Goal: Task Accomplishment & Management: Complete application form

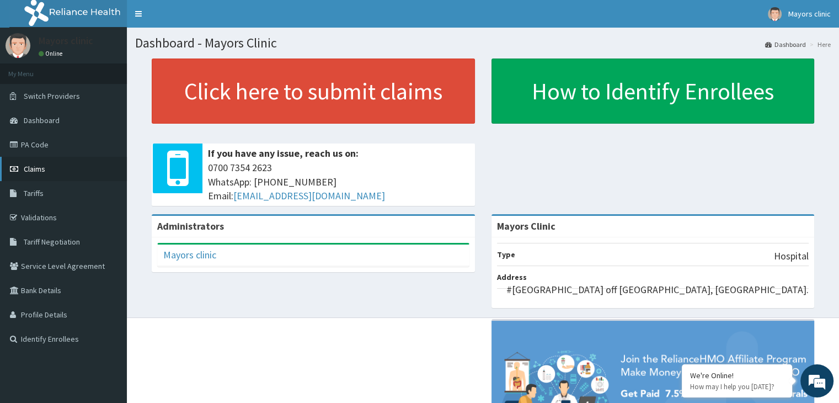
click at [37, 164] on span "Claims" at bounding box center [35, 169] width 22 height 10
click at [35, 166] on span "Claims" at bounding box center [35, 169] width 22 height 10
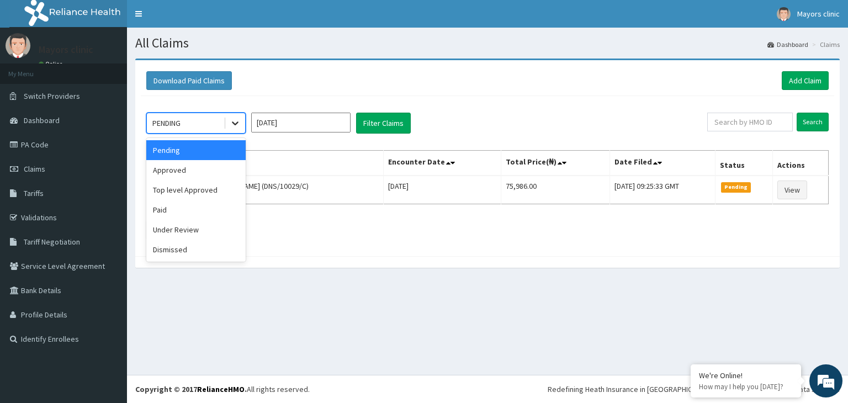
click at [233, 120] on icon at bounding box center [235, 123] width 11 height 11
click at [181, 164] on div "Approved" at bounding box center [195, 170] width 99 height 20
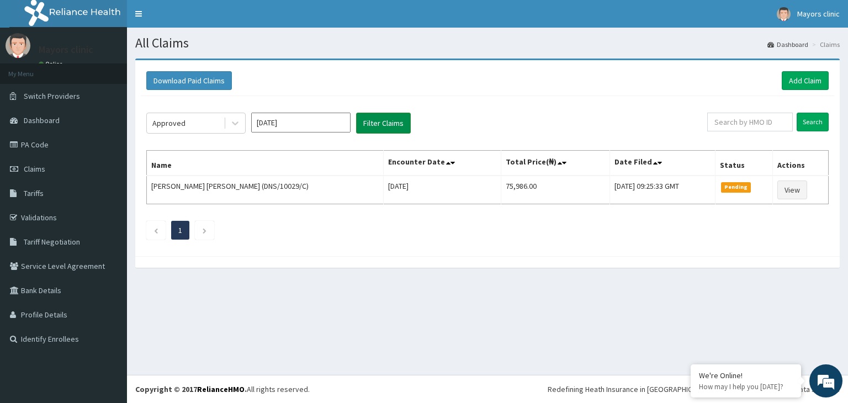
click at [384, 122] on button "Filter Claims" at bounding box center [383, 123] width 55 height 21
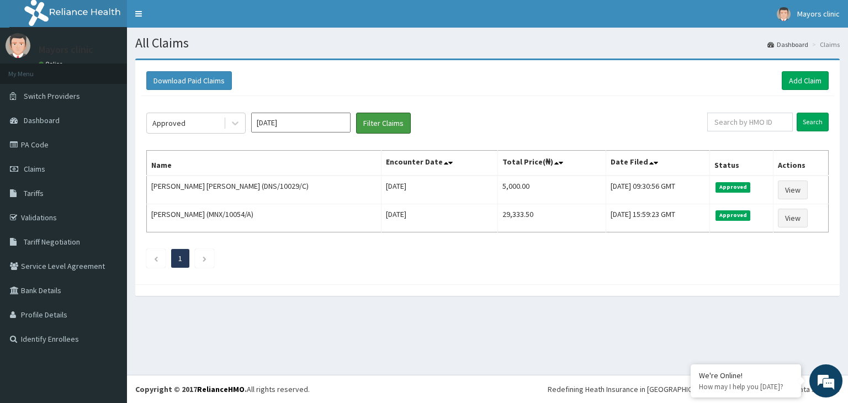
drag, startPoint x: 384, startPoint y: 122, endPoint x: 338, endPoint y: 122, distance: 45.8
click at [338, 122] on div "Approved Oct 2025 Filter Claims" at bounding box center [426, 123] width 561 height 21
click at [38, 162] on link "Claims" at bounding box center [63, 169] width 127 height 24
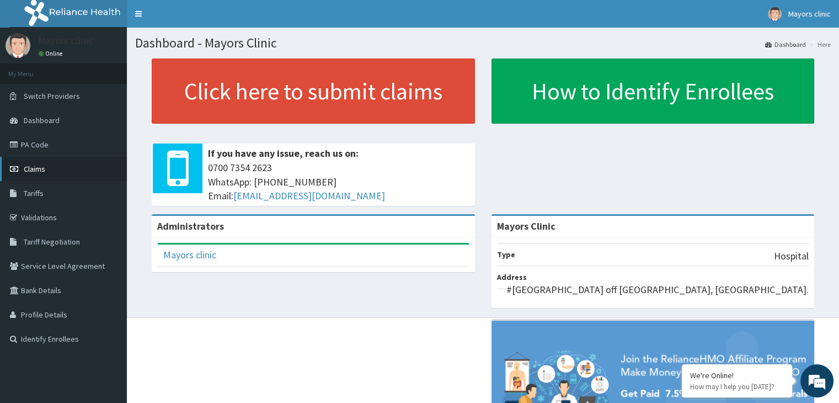
click at [36, 170] on span "Claims" at bounding box center [35, 169] width 22 height 10
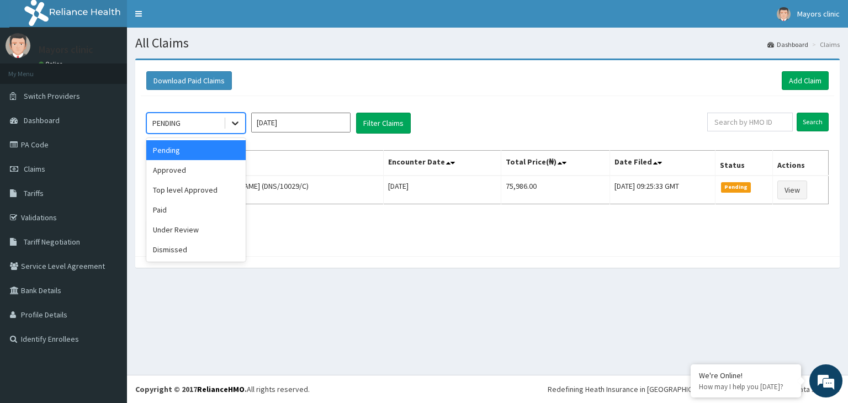
click at [232, 122] on icon at bounding box center [235, 124] width 7 height 4
click at [166, 213] on div "Paid" at bounding box center [195, 210] width 99 height 20
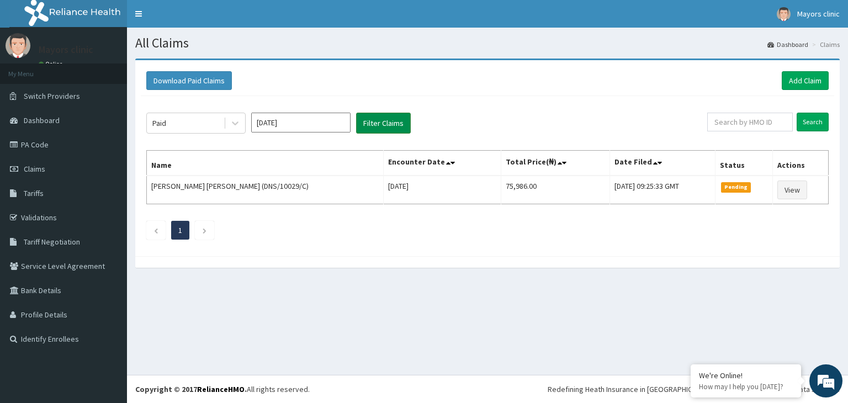
click at [373, 117] on button "Filter Claims" at bounding box center [383, 123] width 55 height 21
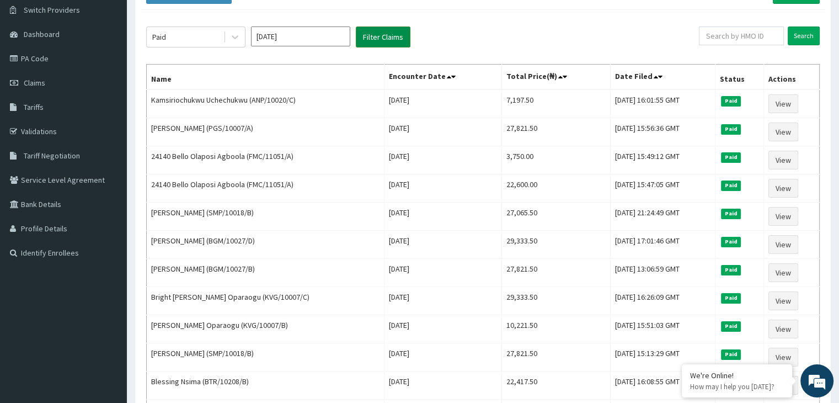
scroll to position [88, 0]
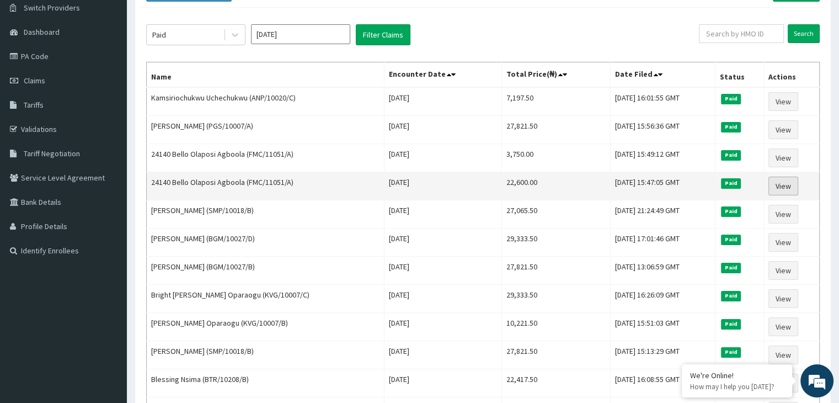
click at [787, 182] on link "View" at bounding box center [784, 186] width 30 height 19
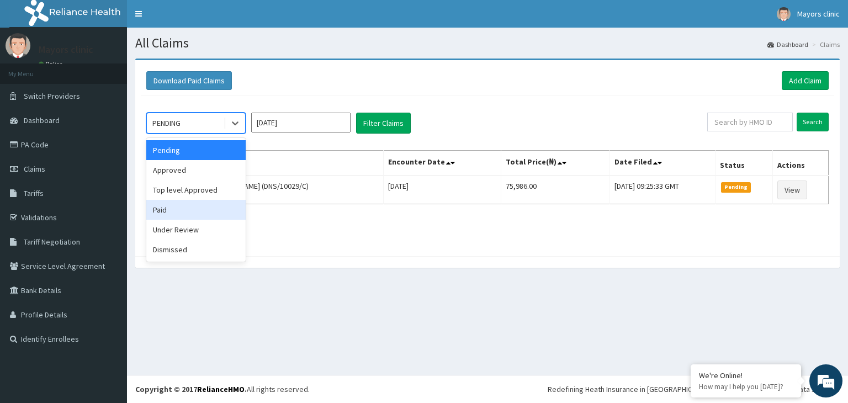
click at [171, 206] on div "Paid" at bounding box center [195, 210] width 99 height 20
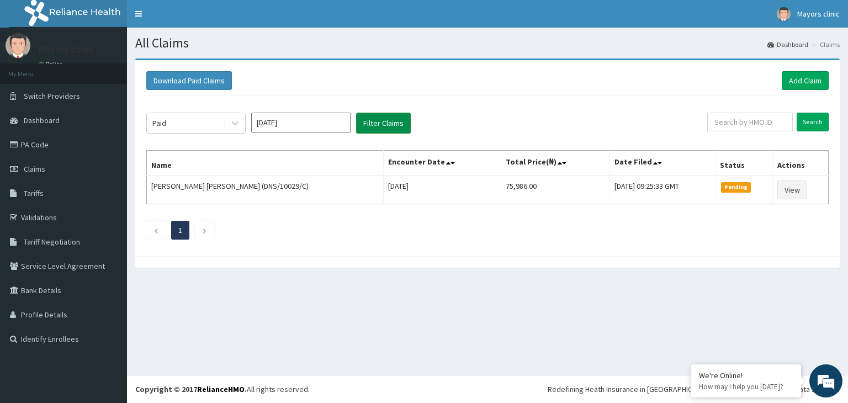
click at [381, 123] on button "Filter Claims" at bounding box center [383, 123] width 55 height 21
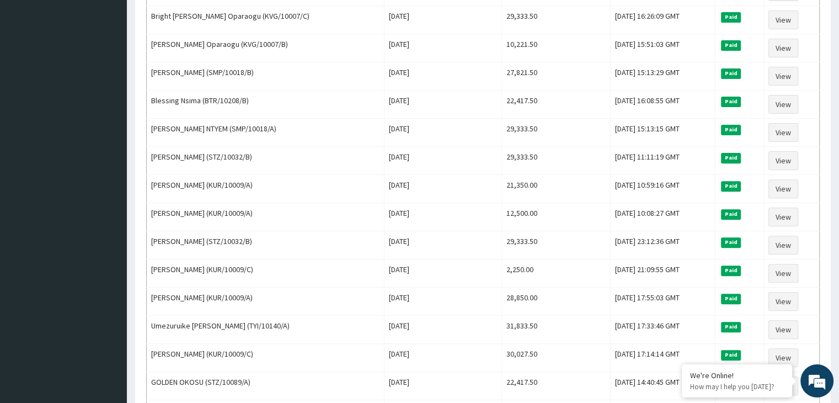
scroll to position [369, 0]
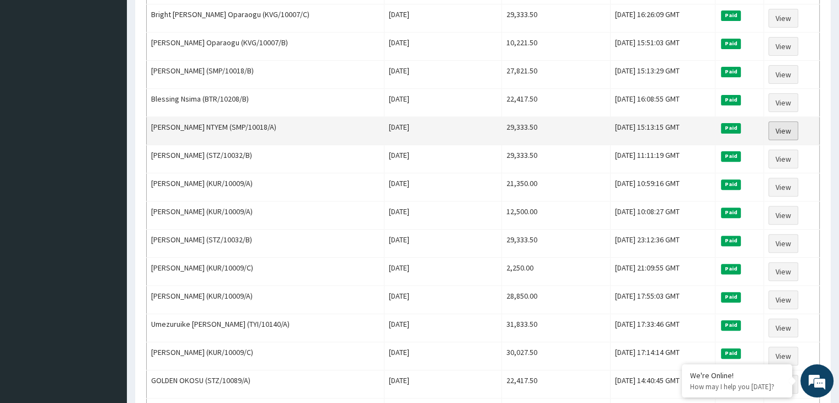
click at [787, 123] on link "View" at bounding box center [784, 130] width 30 height 19
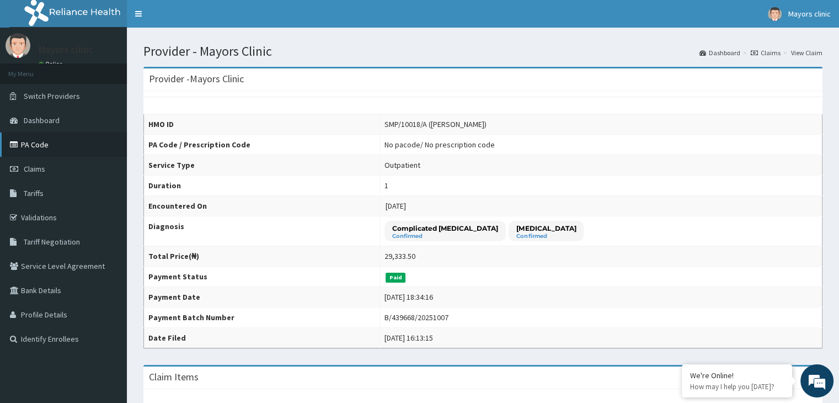
click at [24, 137] on link "PA Code" at bounding box center [63, 144] width 127 height 24
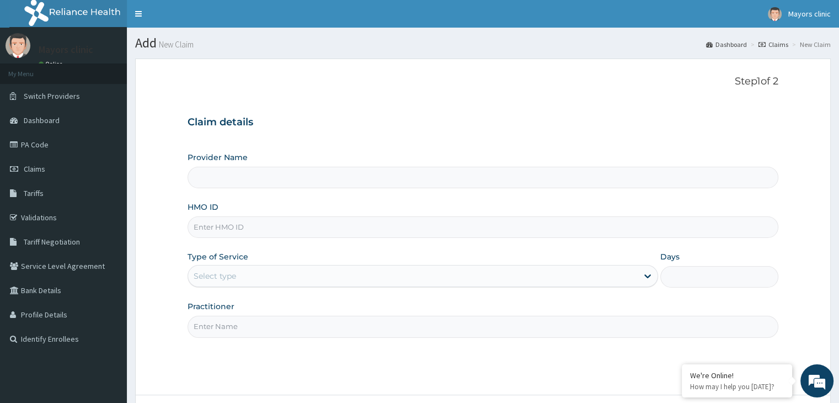
type input "Mayors Clinic"
click at [244, 225] on input "HMO ID" at bounding box center [483, 227] width 591 height 22
type input "SMP/10018/A"
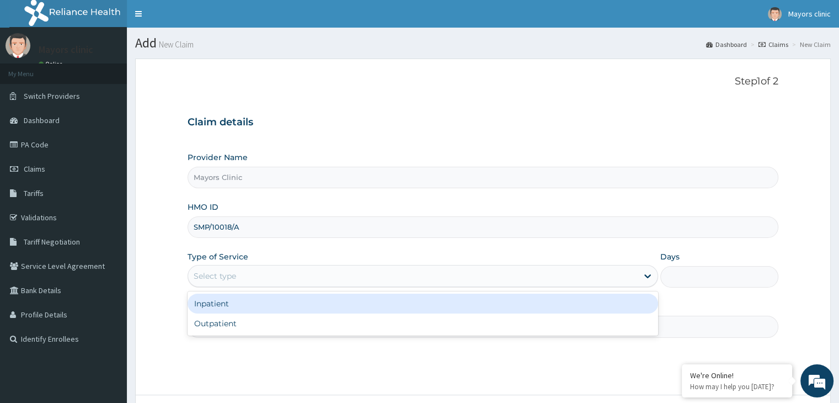
click at [257, 268] on div "Select type" at bounding box center [413, 276] width 450 height 18
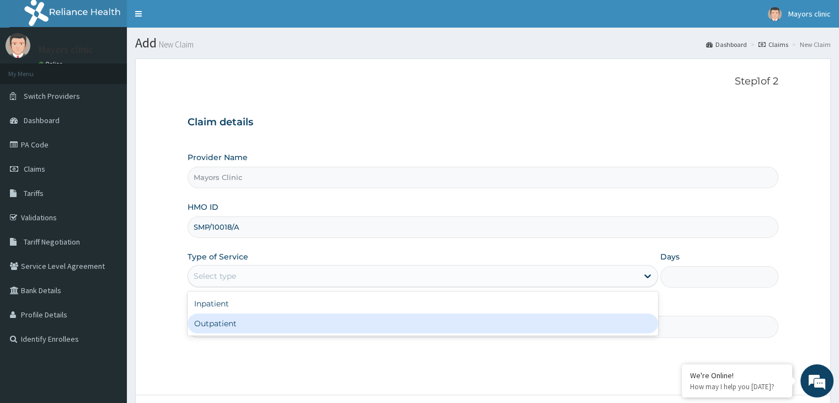
click at [221, 317] on div "Outpatient" at bounding box center [423, 324] width 471 height 20
type input "1"
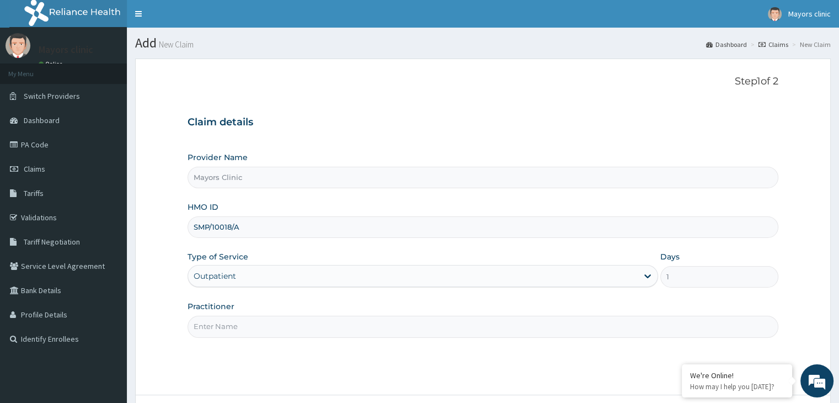
click at [226, 325] on input "Practitioner" at bounding box center [483, 327] width 591 height 22
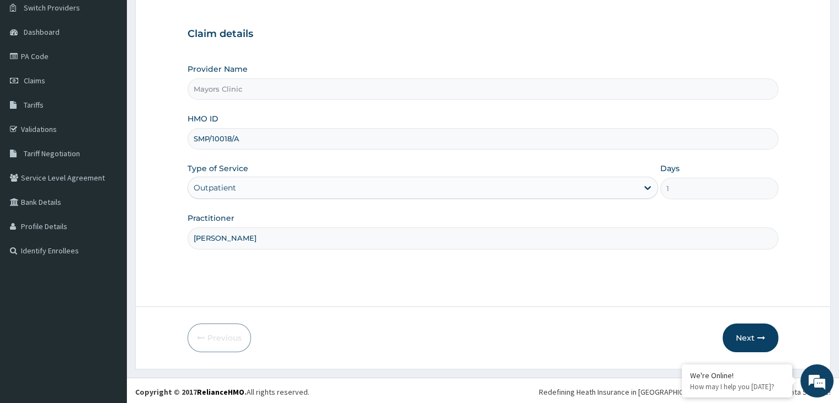
scroll to position [91, 0]
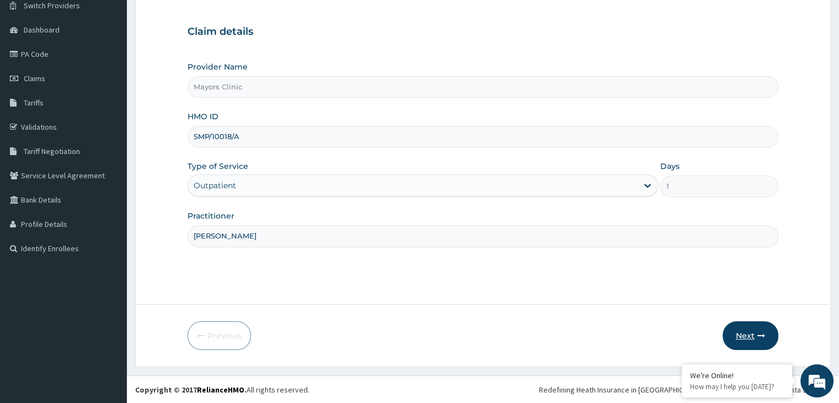
type input "DR ONUORAH REMIGIUS TOCHUKWU"
click at [752, 328] on button "Next" at bounding box center [751, 335] width 56 height 29
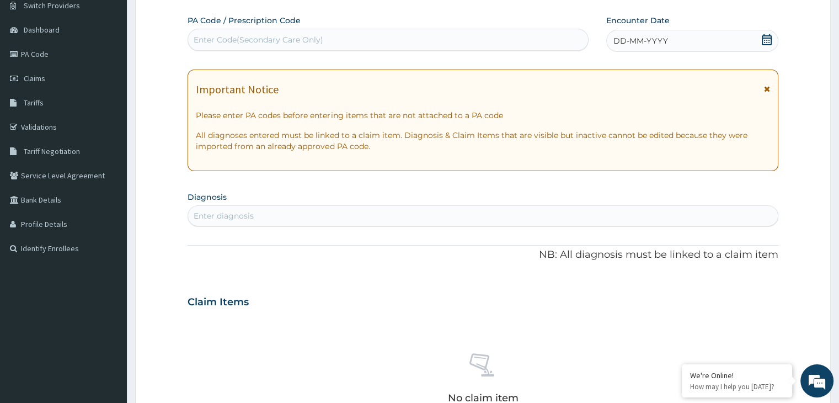
click at [702, 35] on div "DD-MM-YYYY" at bounding box center [693, 41] width 172 height 22
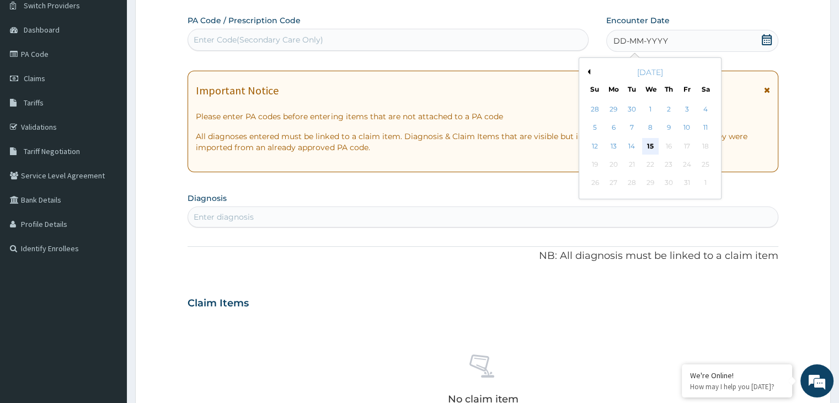
click at [655, 142] on div "15" at bounding box center [650, 146] width 17 height 17
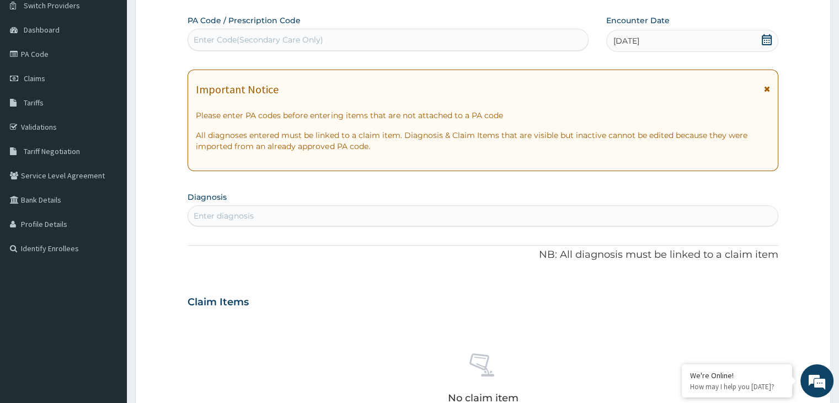
click at [376, 40] on div "Enter Code(Secondary Care Only)" at bounding box center [388, 40] width 400 height 18
paste input "PA/4A62D5"
type input "PA/4A62D5"
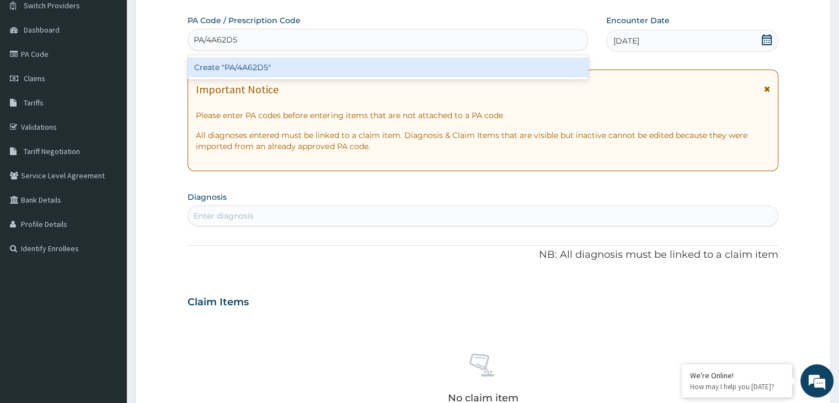
click at [275, 71] on div "Create "PA/4A62D5"" at bounding box center [388, 67] width 401 height 20
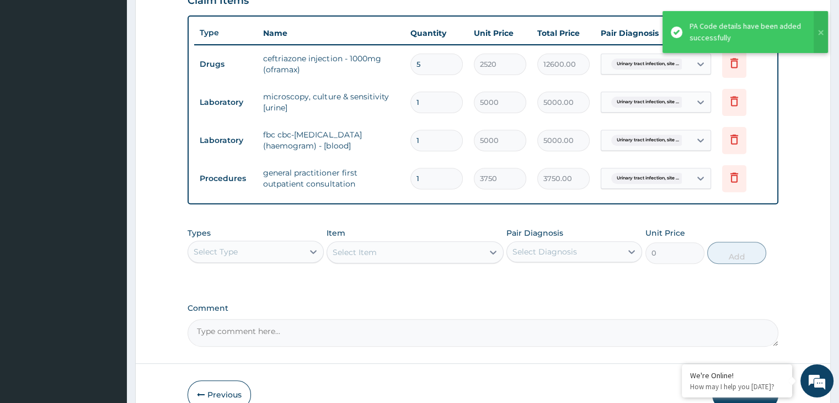
scroll to position [453, 0]
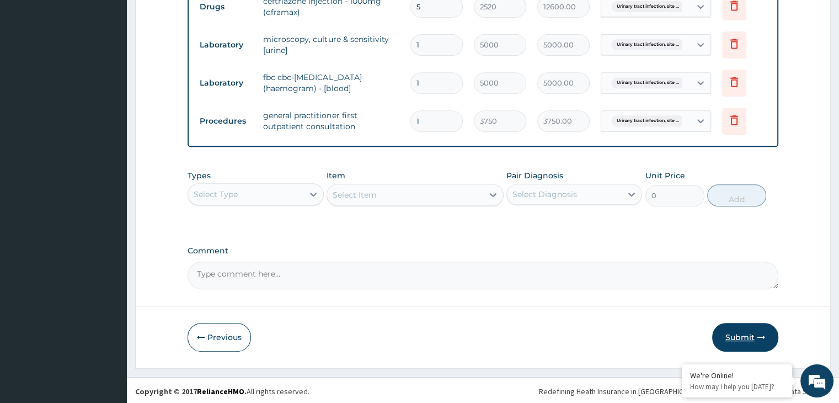
click at [742, 339] on button "Submit" at bounding box center [746, 337] width 66 height 29
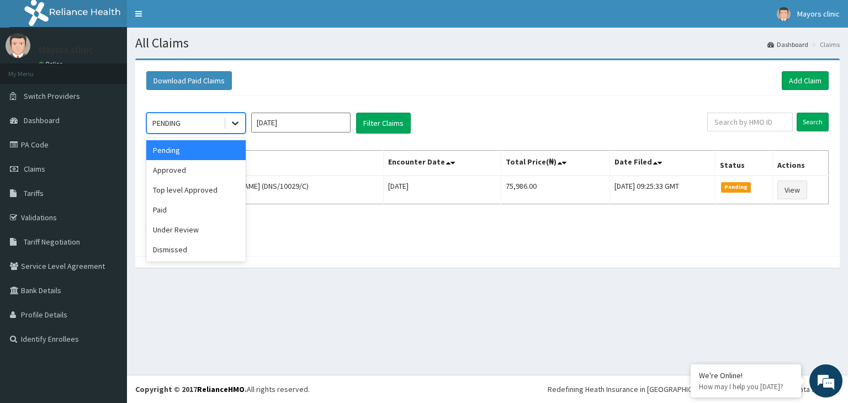
click at [235, 127] on icon at bounding box center [235, 123] width 11 height 11
click at [187, 168] on div "Approved" at bounding box center [195, 170] width 99 height 20
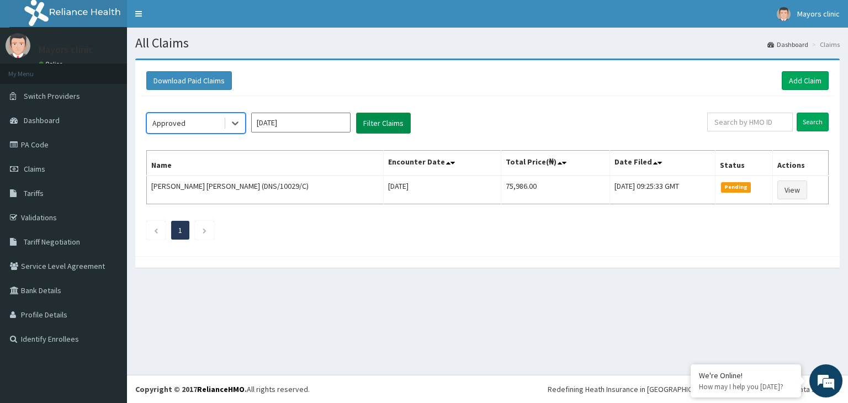
click at [389, 130] on button "Filter Claims" at bounding box center [383, 123] width 55 height 21
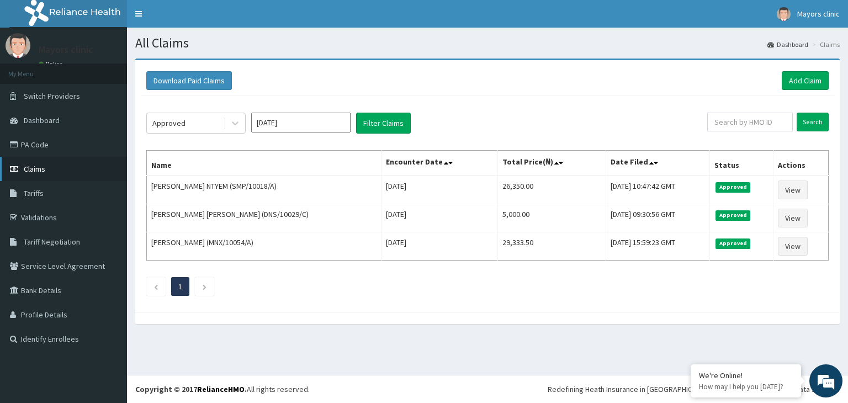
click at [44, 169] on span "Claims" at bounding box center [35, 169] width 22 height 10
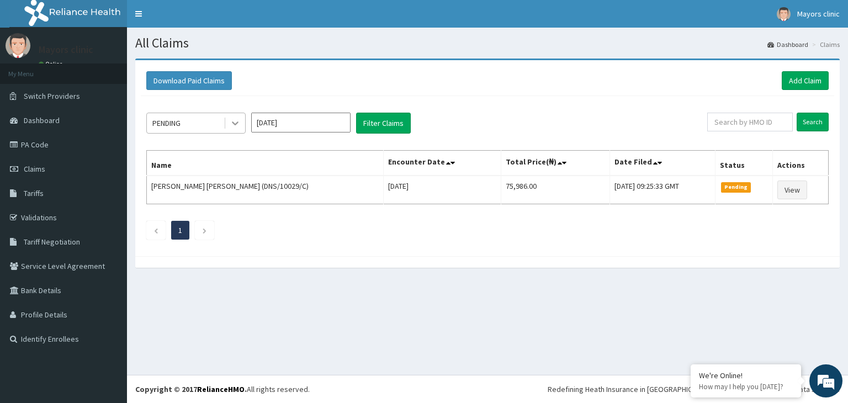
click at [234, 124] on icon at bounding box center [235, 124] width 7 height 4
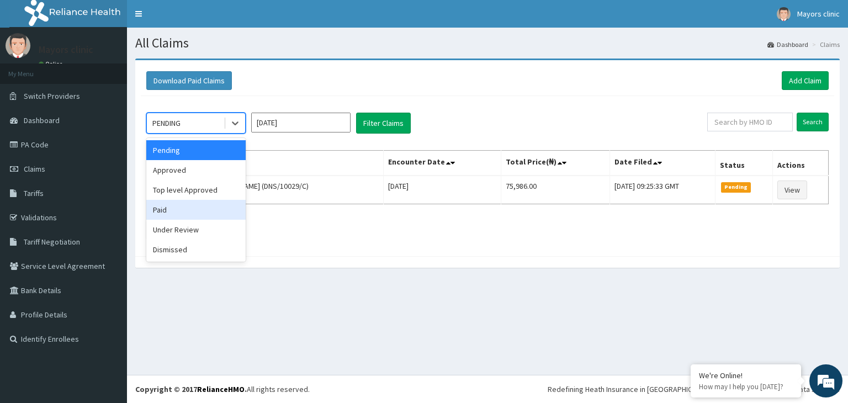
click at [178, 214] on div "Paid" at bounding box center [195, 210] width 99 height 20
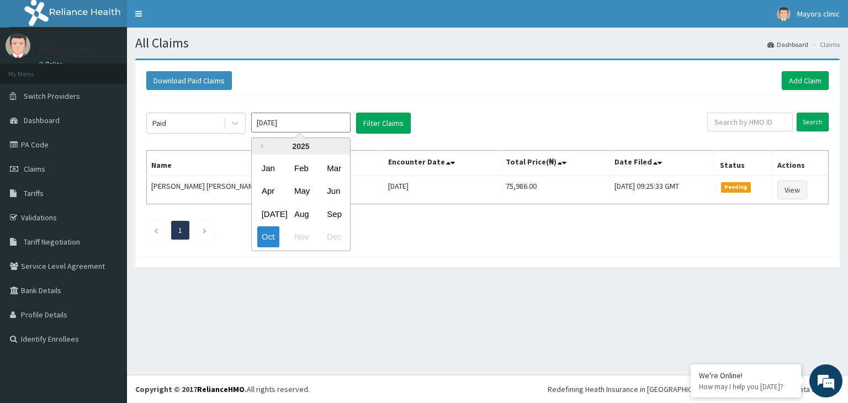
click at [296, 118] on input "[DATE]" at bounding box center [300, 123] width 99 height 20
click at [338, 217] on div "Sep" at bounding box center [333, 214] width 22 height 20
type input "[DATE]"
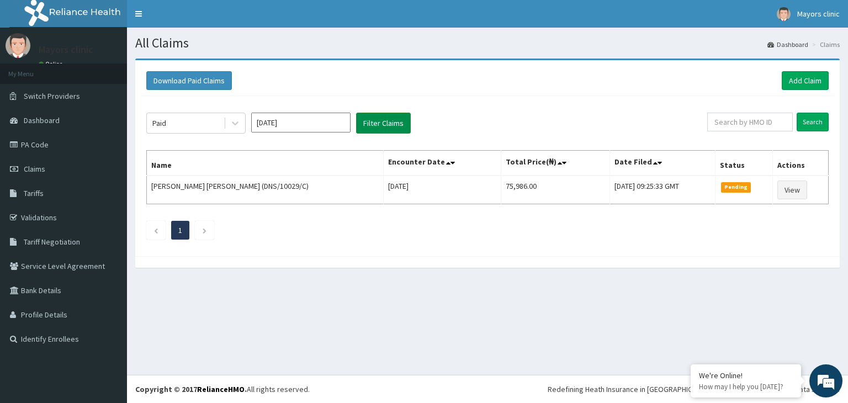
click at [382, 120] on button "Filter Claims" at bounding box center [383, 123] width 55 height 21
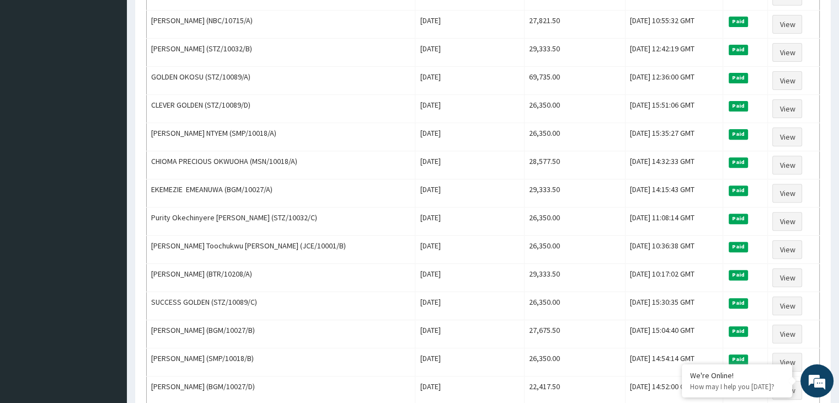
scroll to position [369, 0]
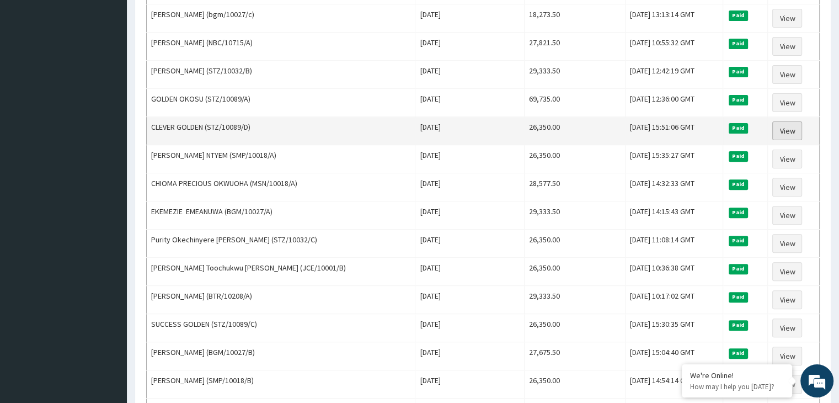
click at [787, 121] on link "View" at bounding box center [788, 130] width 30 height 19
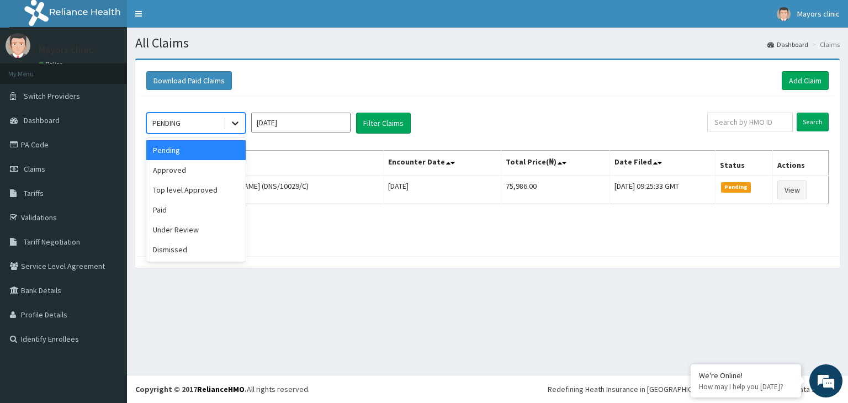
click at [237, 120] on icon at bounding box center [235, 123] width 11 height 11
click at [187, 204] on div "Paid" at bounding box center [195, 210] width 99 height 20
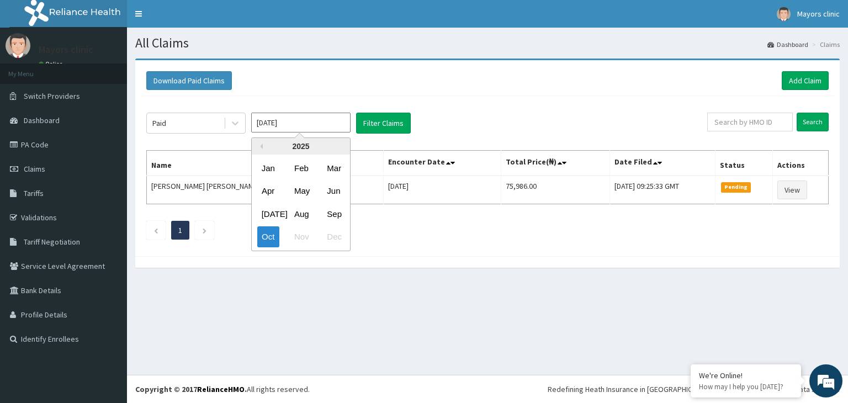
click at [291, 118] on input "Oct 2025" at bounding box center [300, 123] width 99 height 20
click at [336, 216] on div "Sep" at bounding box center [333, 214] width 22 height 20
type input "Sep 2025"
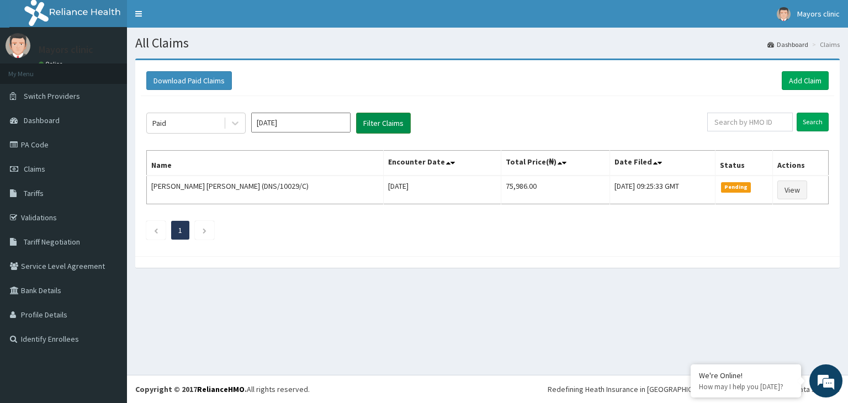
click at [386, 129] on button "Filter Claims" at bounding box center [383, 123] width 55 height 21
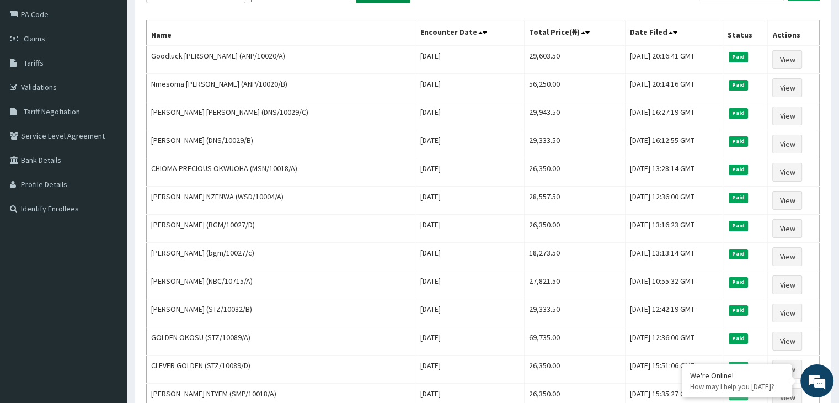
scroll to position [132, 0]
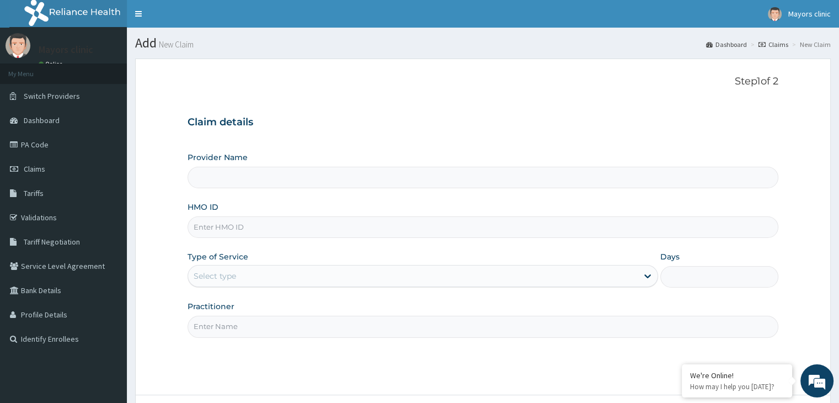
scroll to position [91, 0]
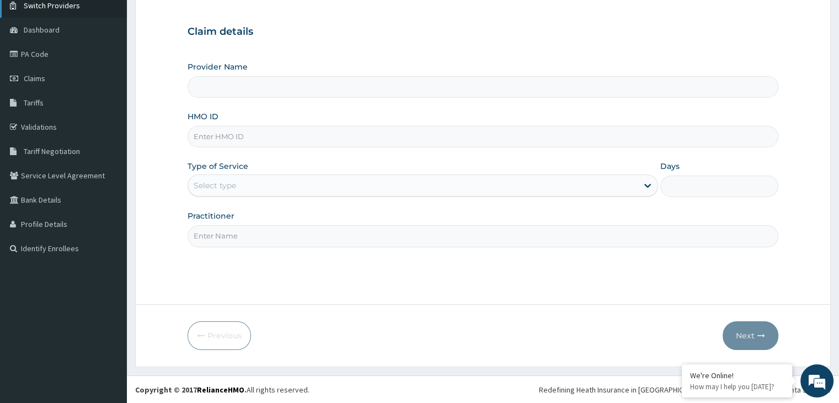
type input "Mayors Clinic"
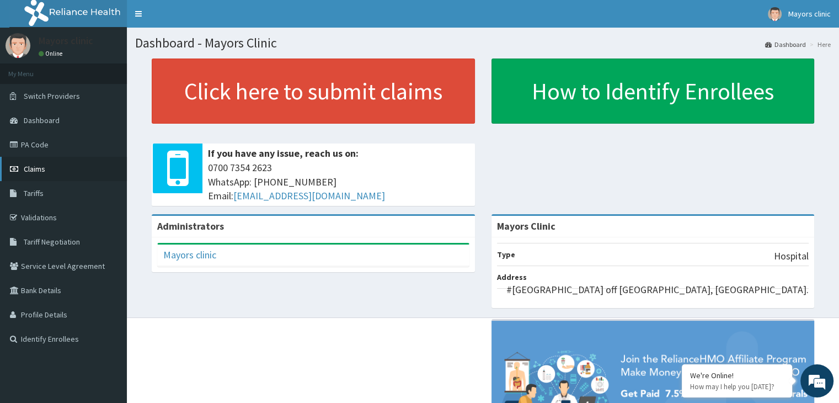
click at [41, 169] on span "Claims" at bounding box center [35, 169] width 22 height 10
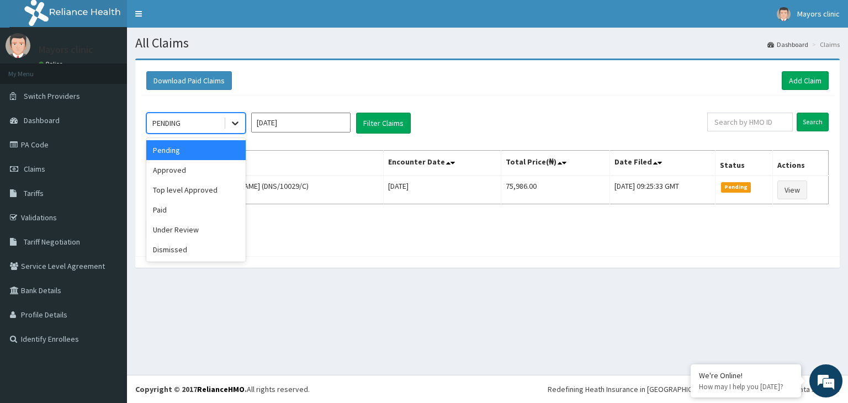
click at [232, 123] on icon at bounding box center [235, 123] width 11 height 11
click at [164, 205] on div "Paid" at bounding box center [195, 210] width 99 height 20
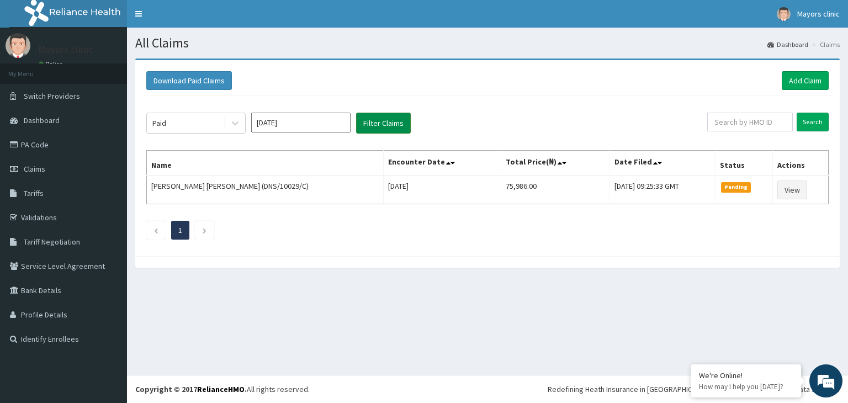
click at [387, 123] on button "Filter Claims" at bounding box center [383, 123] width 55 height 21
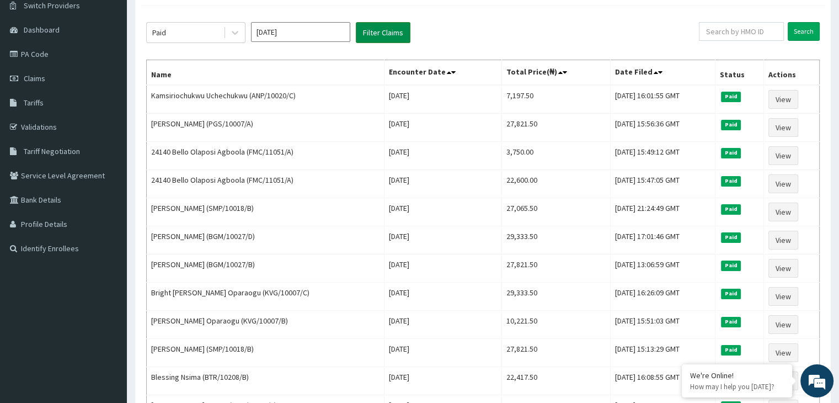
scroll to position [88, 0]
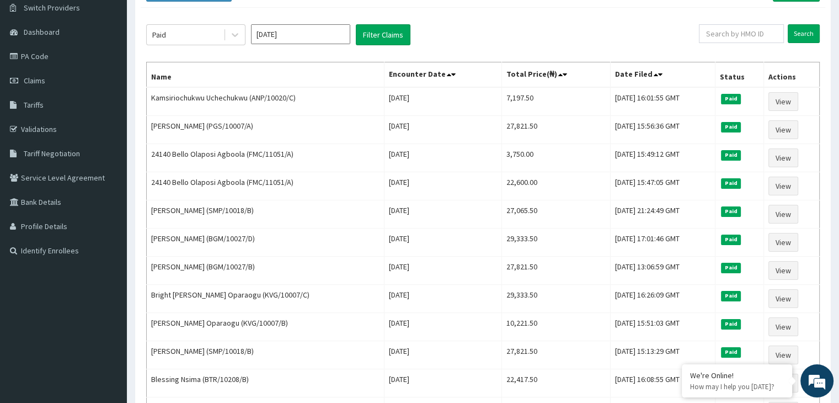
click at [334, 29] on input "Oct 2025" at bounding box center [300, 34] width 99 height 20
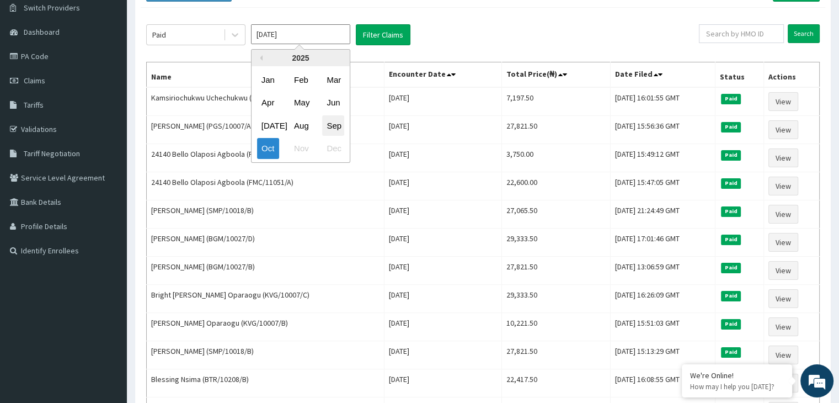
click at [331, 123] on div "Sep" at bounding box center [333, 125] width 22 height 20
type input "Sep 2025"
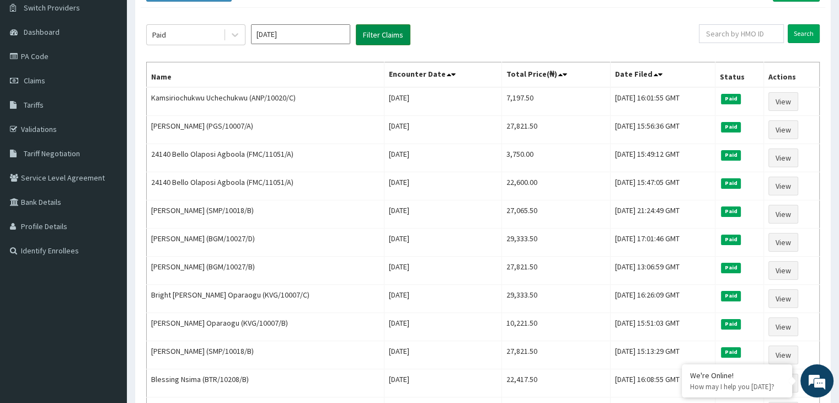
click at [387, 35] on button "Filter Claims" at bounding box center [383, 34] width 55 height 21
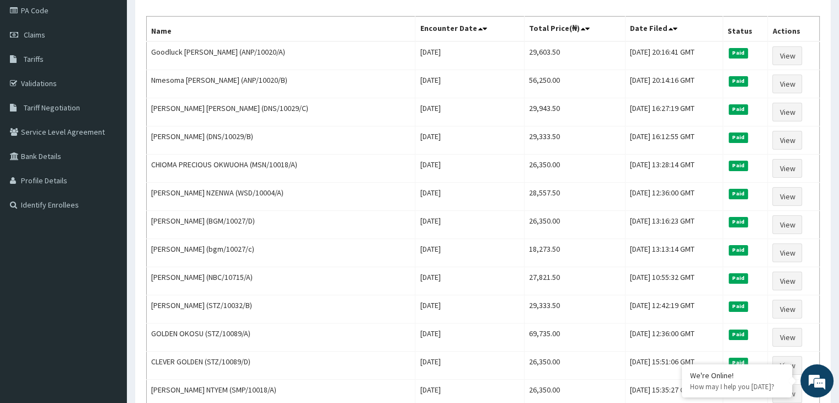
scroll to position [132, 0]
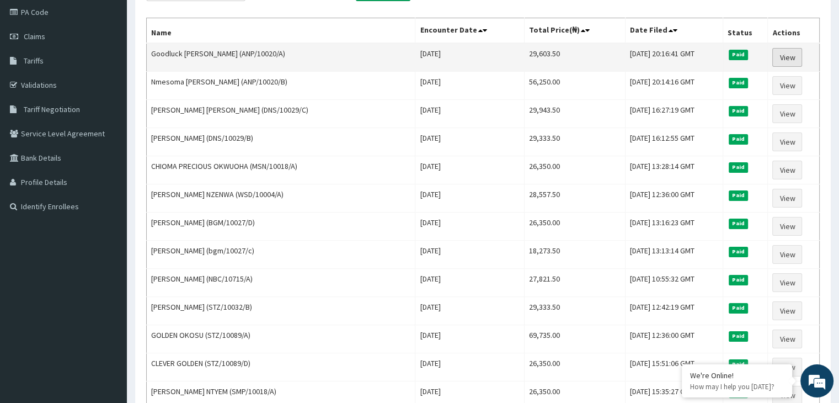
click at [786, 56] on link "View" at bounding box center [788, 57] width 30 height 19
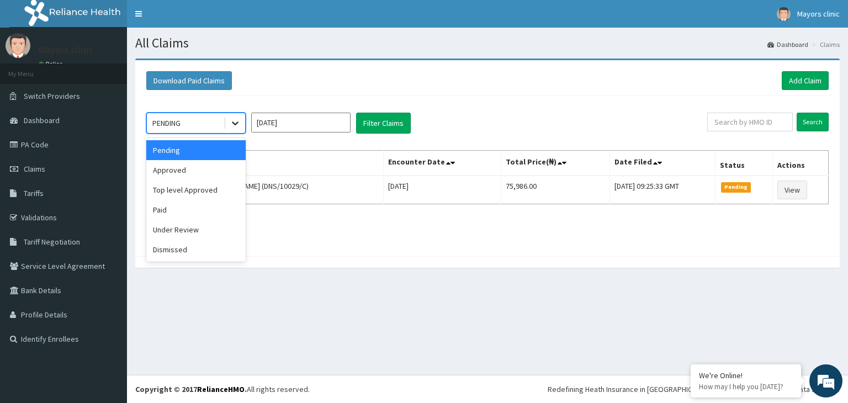
click at [239, 126] on icon at bounding box center [235, 123] width 11 height 11
click at [189, 207] on div "Paid" at bounding box center [195, 210] width 99 height 20
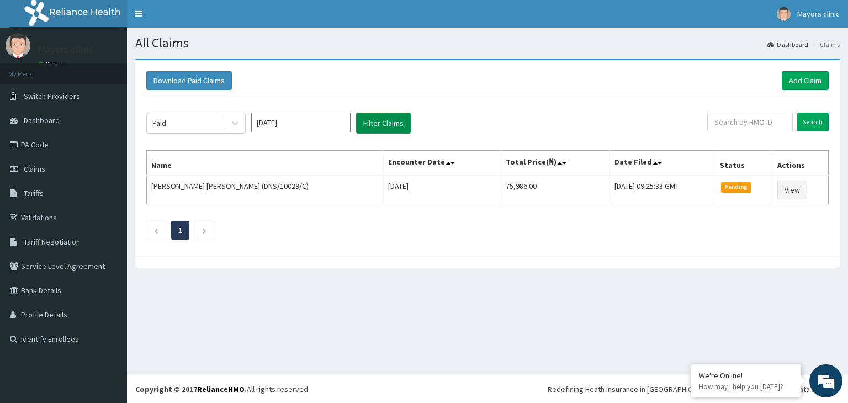
click at [386, 113] on button "Filter Claims" at bounding box center [383, 123] width 55 height 21
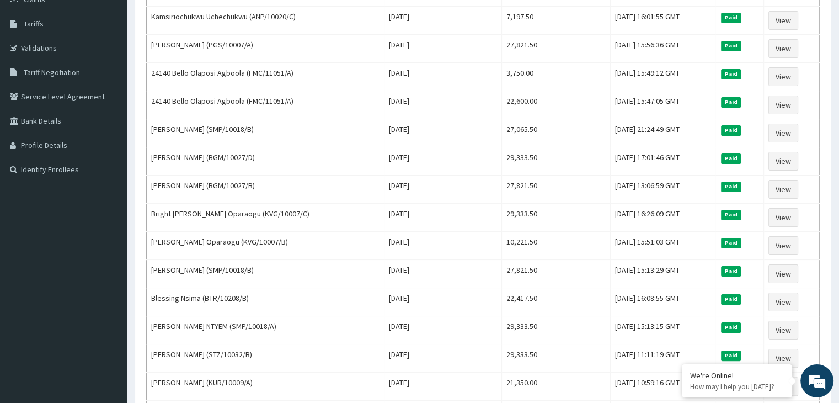
scroll to position [170, 0]
click at [0, 203] on aside "Mayors clinic Online My Menu Switch Providers Dashboard PA Code Claims Tariffs …" at bounding box center [63, 353] width 127 height 1047
click at [253, 44] on td "DONALD ONYIRIMBA (PGS/10007/A)" at bounding box center [266, 48] width 238 height 28
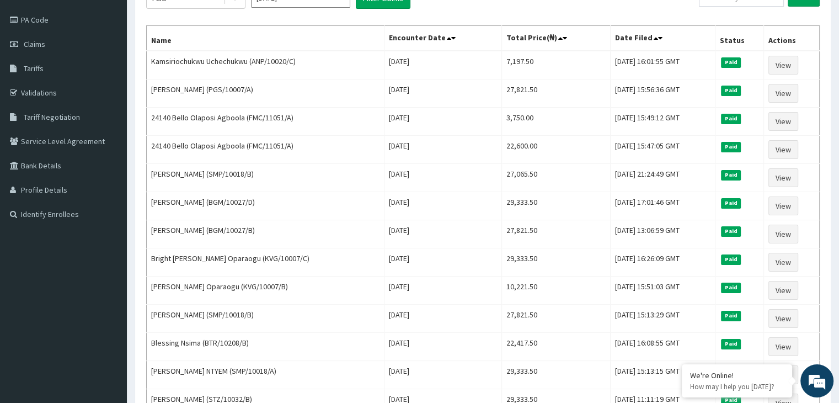
scroll to position [103, 0]
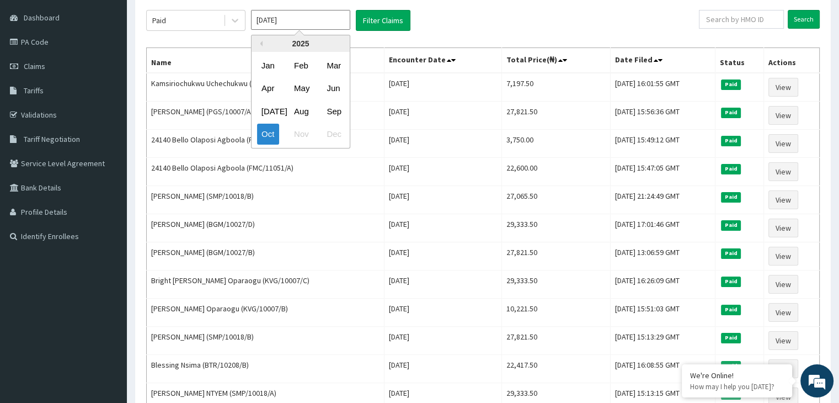
click at [311, 23] on input "[DATE]" at bounding box center [300, 20] width 99 height 20
click at [330, 108] on div "Sep" at bounding box center [333, 111] width 22 height 20
type input "Sep 2025"
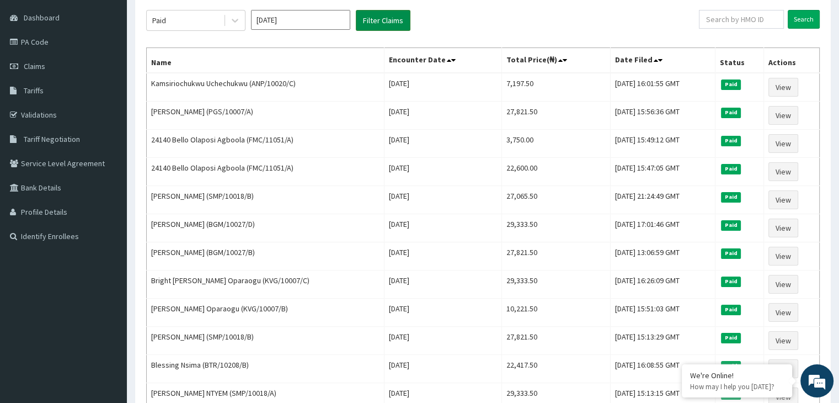
click at [375, 19] on button "Filter Claims" at bounding box center [383, 20] width 55 height 21
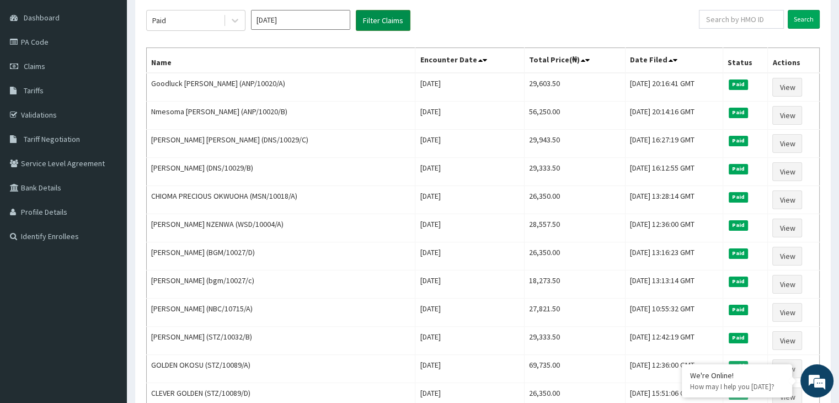
click at [375, 19] on button "Filter Claims" at bounding box center [383, 20] width 55 height 21
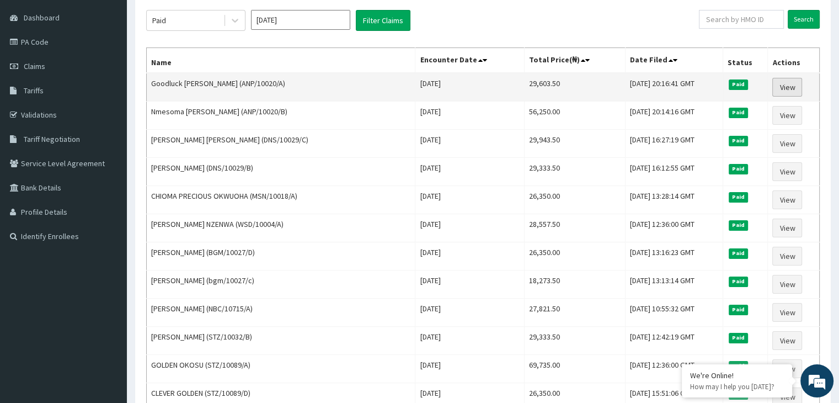
click at [776, 84] on link "View" at bounding box center [788, 87] width 30 height 19
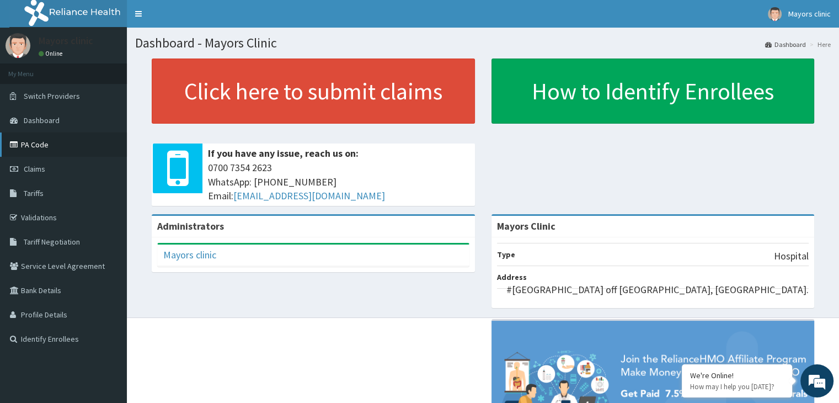
click at [36, 143] on link "PA Code" at bounding box center [63, 144] width 127 height 24
click at [42, 169] on span "Claims" at bounding box center [35, 169] width 22 height 10
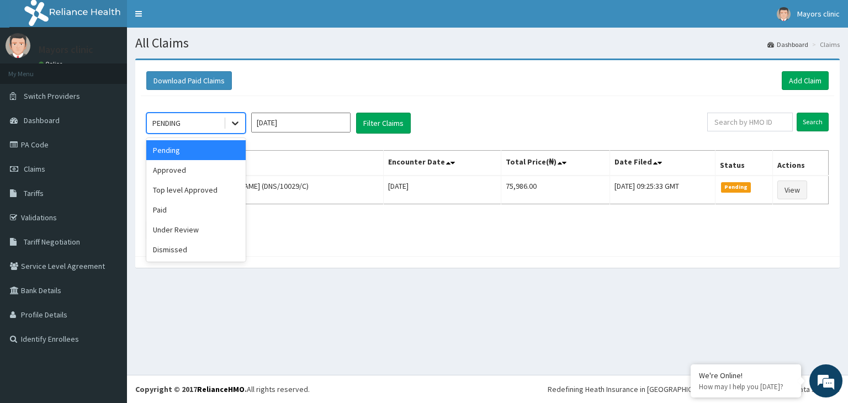
click at [234, 115] on div at bounding box center [235, 123] width 20 height 20
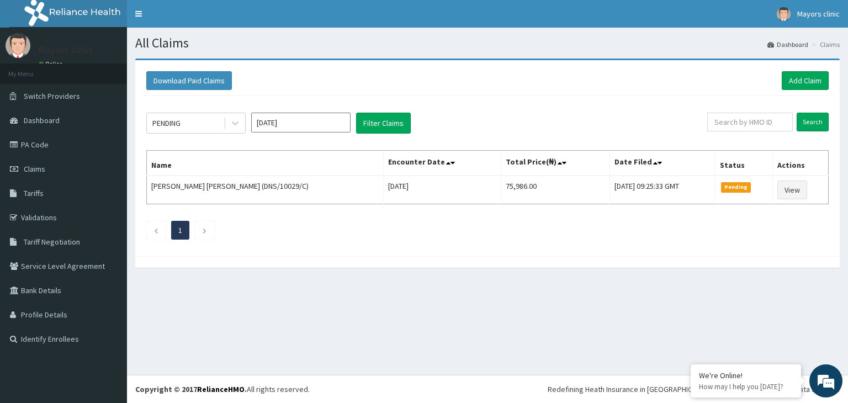
click at [309, 221] on ul "1" at bounding box center [487, 230] width 682 height 19
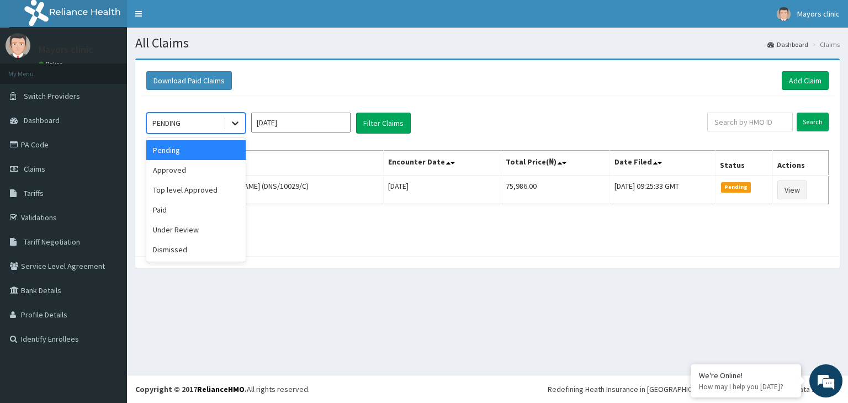
click at [226, 123] on div at bounding box center [235, 123] width 20 height 20
click at [189, 213] on div "Paid" at bounding box center [195, 210] width 99 height 20
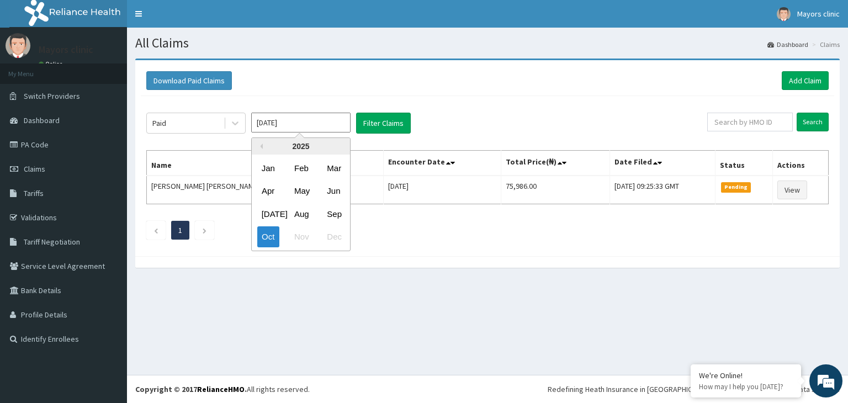
click at [300, 124] on input "[DATE]" at bounding box center [300, 123] width 99 height 20
click at [242, 154] on div "Previous Year 2025 Jan Feb Mar Apr May Jun Jul Aug Sep Oct Nov Dec" at bounding box center [318, 195] width 188 height 116
click at [241, 146] on div "Previous Year 2025 Jan Feb Mar Apr May Jun Jul Aug Sep Oct Nov Dec" at bounding box center [318, 195] width 188 height 116
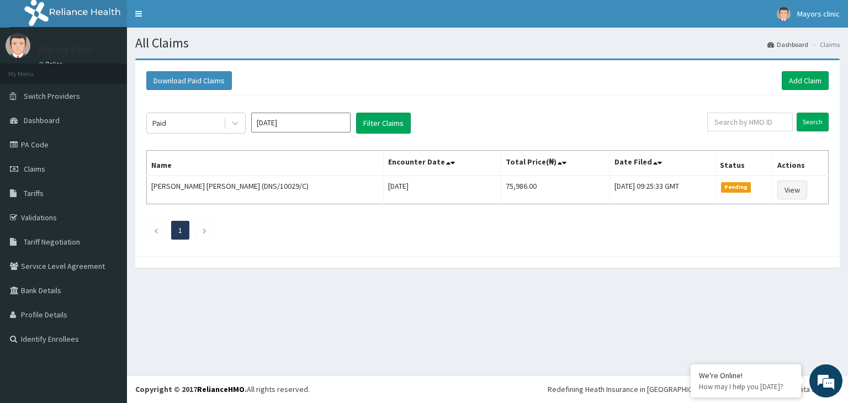
click at [336, 294] on div "All Claims Dashboard Claims Download Paid Claims Add Claim × Note you can only …" at bounding box center [487, 201] width 721 height 347
click at [210, 118] on div "Paid" at bounding box center [185, 123] width 77 height 18
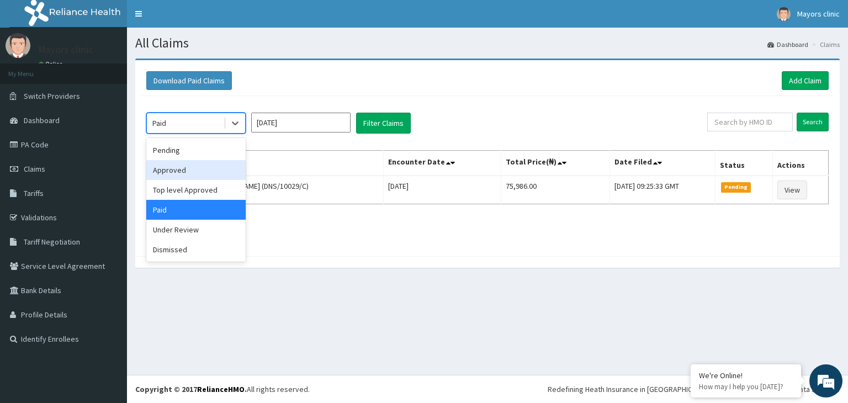
click at [192, 165] on div "Approved" at bounding box center [195, 170] width 99 height 20
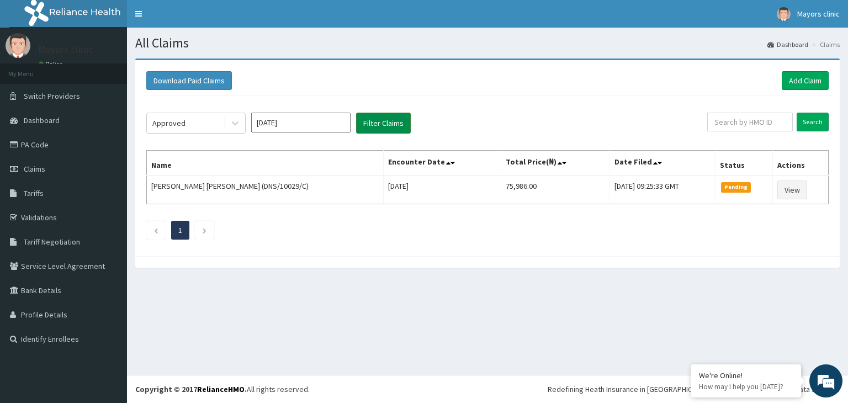
click at [374, 126] on button "Filter Claims" at bounding box center [383, 123] width 55 height 21
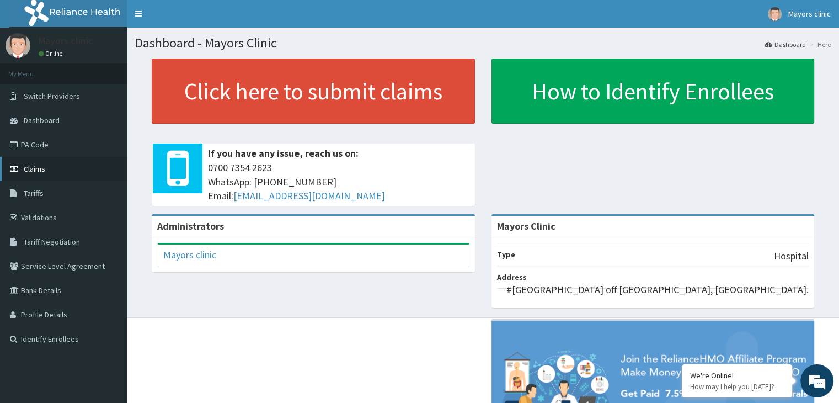
click at [36, 168] on span "Claims" at bounding box center [35, 169] width 22 height 10
